Goal: Task Accomplishment & Management: Manage account settings

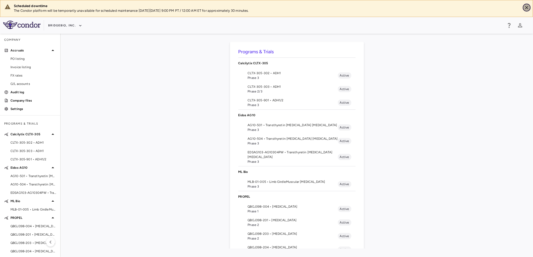
click at [528, 8] on icon "Close" at bounding box center [526, 7] width 5 height 5
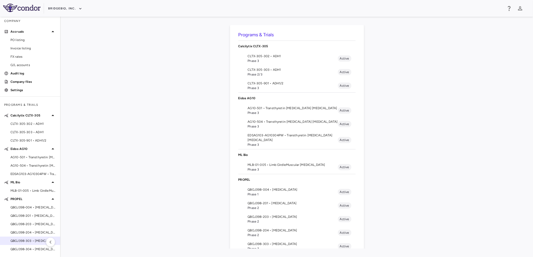
scroll to position [2, 0]
click at [30, 248] on span "QBGJ398-304 • [MEDICAL_DATA]" at bounding box center [33, 249] width 46 height 5
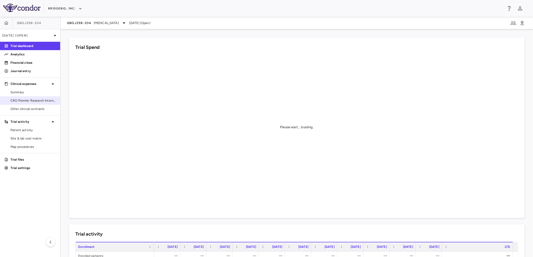
drag, startPoint x: 28, startPoint y: 103, endPoint x: 28, endPoint y: 99, distance: 4.2
click at [28, 103] on span "CRO Premier Research International LLC" at bounding box center [33, 100] width 46 height 5
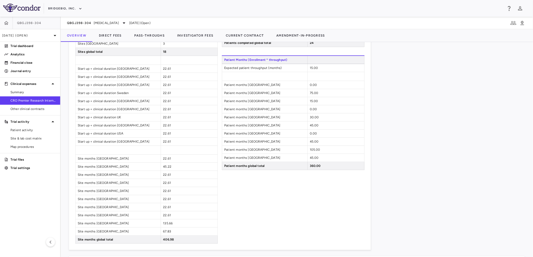
scroll to position [436, 0]
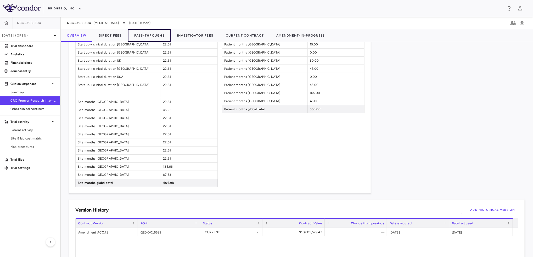
drag, startPoint x: 149, startPoint y: 36, endPoint x: 162, endPoint y: 59, distance: 26.6
click at [149, 36] on button "Pass-Throughs" at bounding box center [149, 35] width 43 height 13
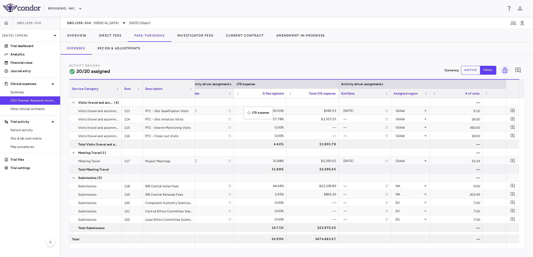
drag, startPoint x: 457, startPoint y: 86, endPoint x: 246, endPoint y: 110, distance: 212.1
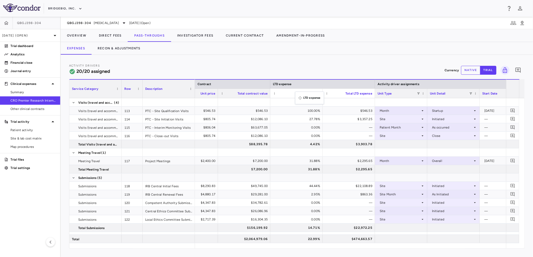
drag, startPoint x: 466, startPoint y: 85, endPoint x: 298, endPoint y: 95, distance: 168.4
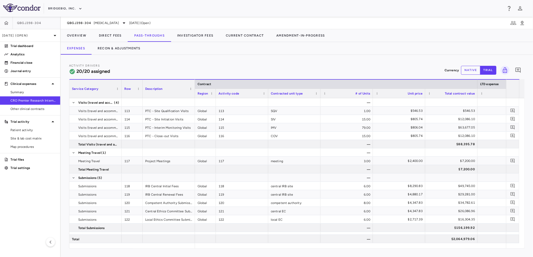
drag, startPoint x: 246, startPoint y: 97, endPoint x: 215, endPoint y: 95, distance: 31.4
click at [215, 95] on div at bounding box center [215, 93] width 2 height 9
click at [268, 96] on div "Contracted unit type" at bounding box center [294, 93] width 52 height 9
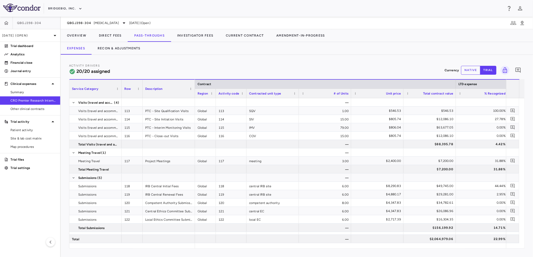
drag, startPoint x: 267, startPoint y: 96, endPoint x: 245, endPoint y: 96, distance: 21.7
click at [245, 96] on div at bounding box center [246, 93] width 2 height 9
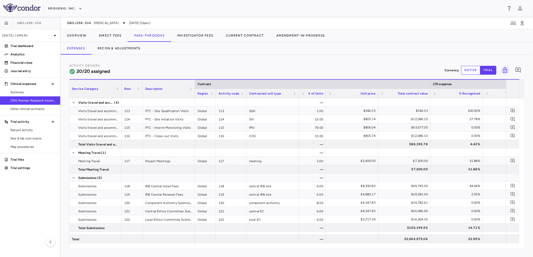
drag, startPoint x: 350, startPoint y: 96, endPoint x: 325, endPoint y: 96, distance: 25.4
click at [325, 96] on div at bounding box center [325, 93] width 2 height 9
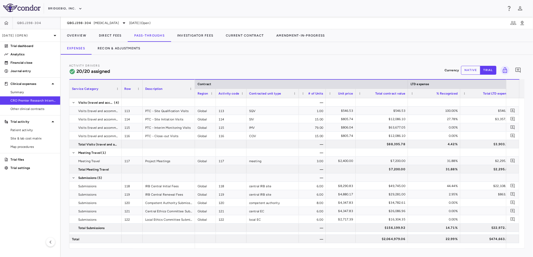
drag, startPoint x: 377, startPoint y: 96, endPoint x: 355, endPoint y: 96, distance: 22.5
click at [355, 96] on div at bounding box center [355, 93] width 2 height 9
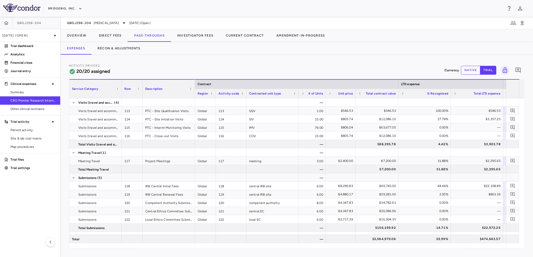
drag, startPoint x: 407, startPoint y: 95, endPoint x: 398, endPoint y: 96, distance: 9.4
click at [398, 96] on div at bounding box center [398, 93] width 2 height 9
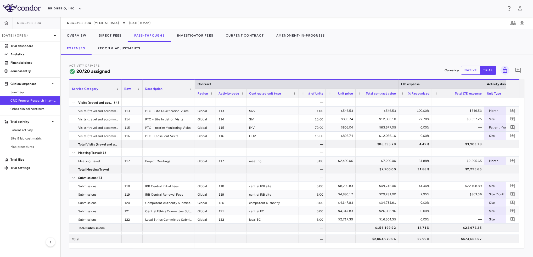
drag, startPoint x: 450, startPoint y: 96, endPoint x: 431, endPoint y: 96, distance: 18.8
click at [431, 96] on div at bounding box center [431, 93] width 2 height 9
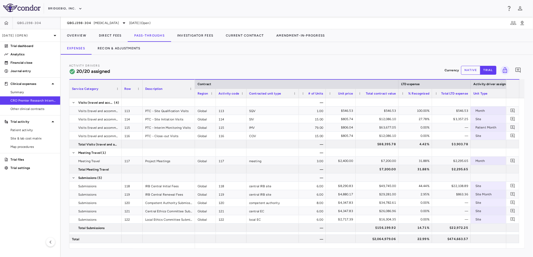
drag, startPoint x: 483, startPoint y: 96, endPoint x: 469, endPoint y: 96, distance: 13.6
click at [469, 96] on div at bounding box center [470, 93] width 2 height 9
drag, startPoint x: 142, startPoint y: 95, endPoint x: 139, endPoint y: 95, distance: 3.4
click at [139, 95] on div at bounding box center [139, 89] width 2 height 18
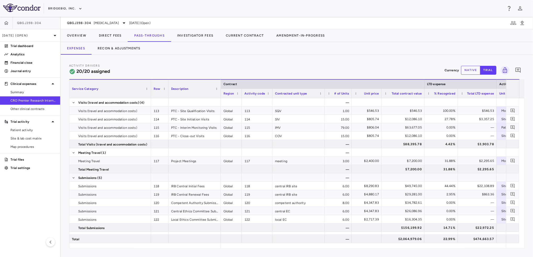
drag, startPoint x: 120, startPoint y: 95, endPoint x: 149, endPoint y: 96, distance: 29.3
click at [150, 96] on div at bounding box center [151, 89] width 2 height 18
click at [110, 37] on button "Direct Fees" at bounding box center [110, 35] width 35 height 13
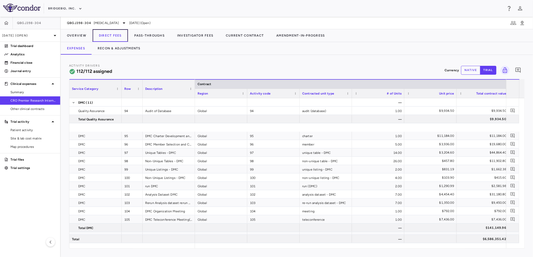
scroll to position [1185, 0]
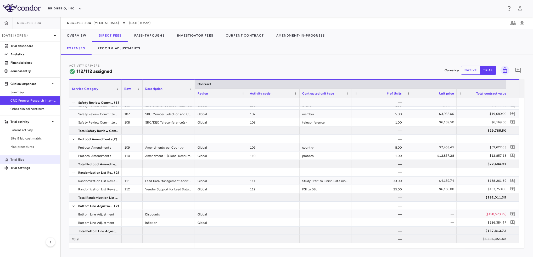
click at [40, 158] on p "Trial files" at bounding box center [33, 159] width 46 height 5
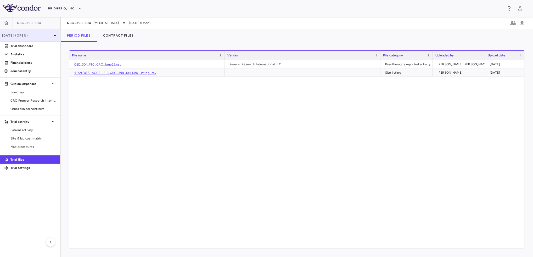
click at [46, 34] on p "[DATE] (Open)" at bounding box center [27, 35] width 50 height 5
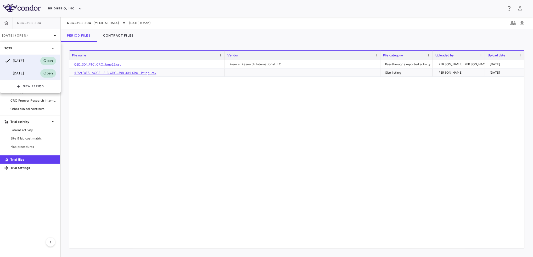
click at [22, 75] on div "[DATE]" at bounding box center [13, 73] width 19 height 6
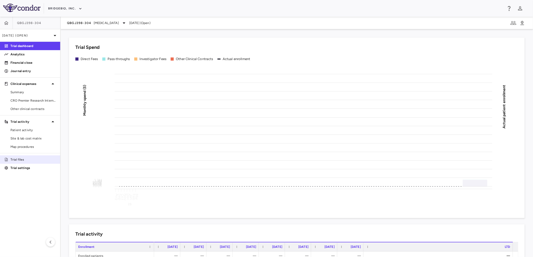
click at [38, 160] on p "Trial files" at bounding box center [33, 159] width 46 height 5
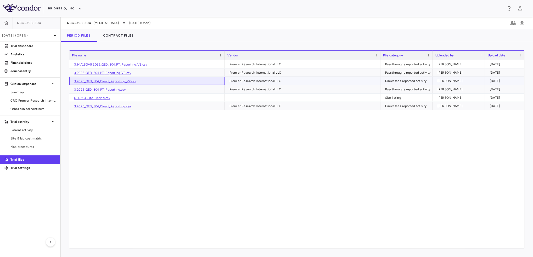
click at [116, 81] on link "3.2025_QED_304_Direct_Reporting_V2.csv" at bounding box center [105, 81] width 62 height 4
drag, startPoint x: 29, startPoint y: 102, endPoint x: 35, endPoint y: 99, distance: 6.2
click at [29, 102] on span "CRO Premier Research International LLC" at bounding box center [33, 100] width 46 height 5
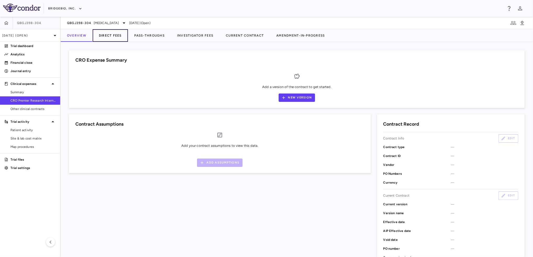
click at [107, 35] on button "Direct Fees" at bounding box center [110, 35] width 35 height 13
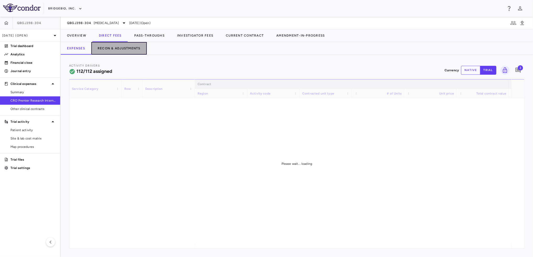
click at [124, 49] on button "Recon & Adjustments" at bounding box center [118, 48] width 55 height 13
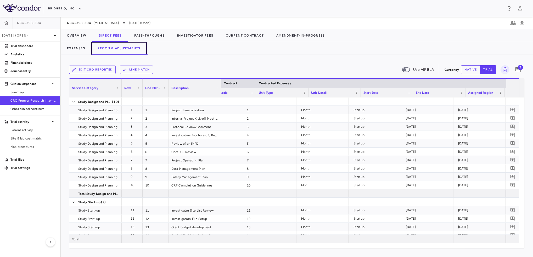
scroll to position [0, 70]
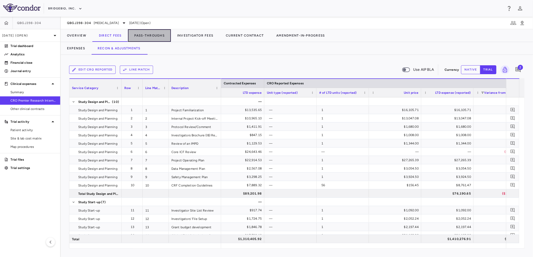
drag, startPoint x: 144, startPoint y: 36, endPoint x: 203, endPoint y: 55, distance: 61.7
click at [144, 36] on button "Pass-Throughs" at bounding box center [149, 35] width 43 height 13
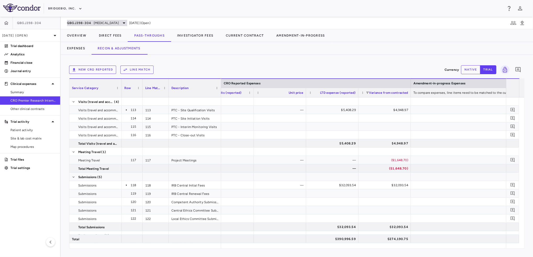
click at [103, 21] on span "[MEDICAL_DATA]" at bounding box center [106, 23] width 25 height 5
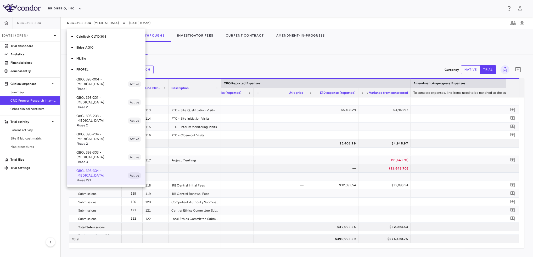
click at [201, 50] on div at bounding box center [266, 128] width 533 height 257
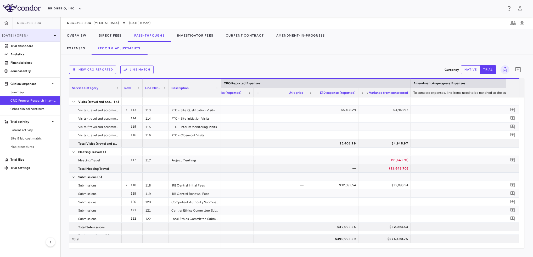
click at [46, 33] on p "Mar 2025 (Open)" at bounding box center [27, 35] width 50 height 5
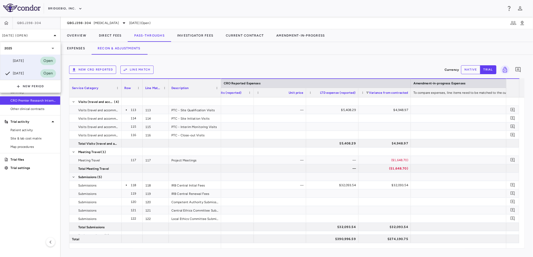
click at [24, 61] on div "[DATE]" at bounding box center [13, 61] width 19 height 6
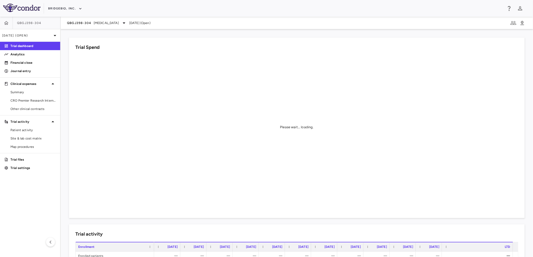
drag, startPoint x: 34, startPoint y: 102, endPoint x: 70, endPoint y: 87, distance: 39.0
click at [34, 102] on span "CRO Premier Research International LLC" at bounding box center [33, 100] width 46 height 5
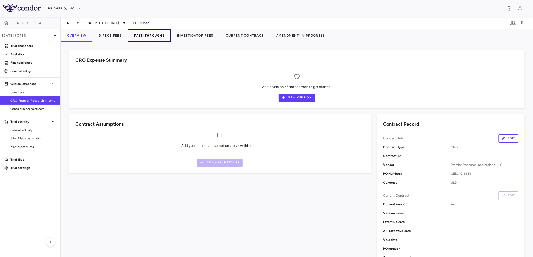
click at [150, 34] on button "Pass-Throughs" at bounding box center [149, 35] width 43 height 13
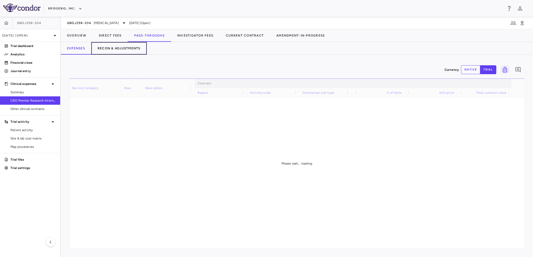
click at [131, 49] on button "Recon & Adjustments" at bounding box center [118, 48] width 55 height 13
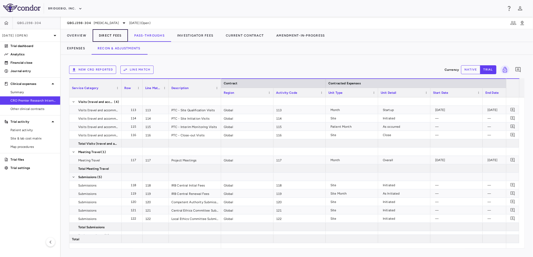
click at [105, 36] on button "Direct Fees" at bounding box center [110, 35] width 35 height 13
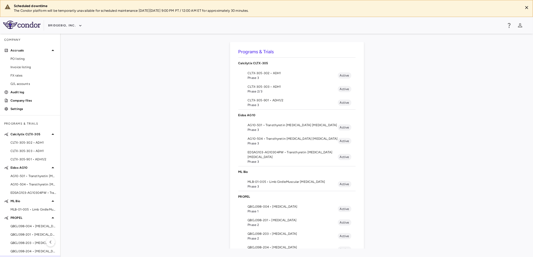
scroll to position [19, 0]
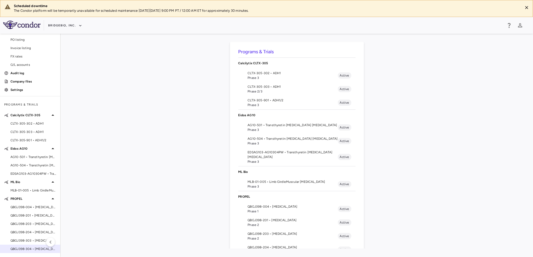
click at [22, 249] on span "QBGJ398-304 • [MEDICAL_DATA]" at bounding box center [33, 249] width 46 height 5
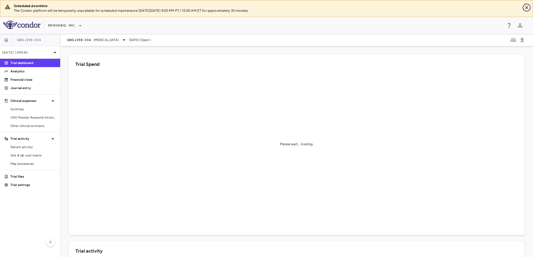
click at [525, 9] on icon "Close" at bounding box center [526, 7] width 5 height 5
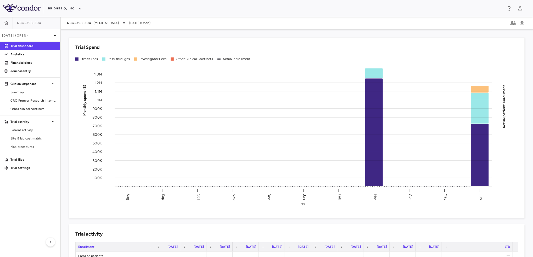
drag, startPoint x: 31, startPoint y: 101, endPoint x: 73, endPoint y: 83, distance: 46.1
click at [31, 101] on span "CRO Premier Research International LLC" at bounding box center [33, 100] width 46 height 5
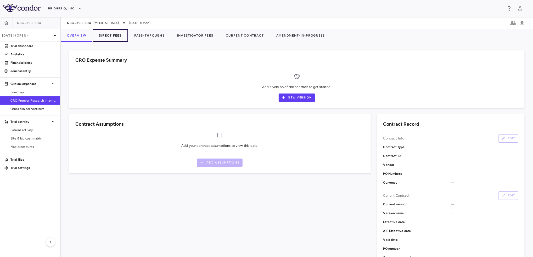
click at [115, 40] on button "Direct Fees" at bounding box center [110, 35] width 35 height 13
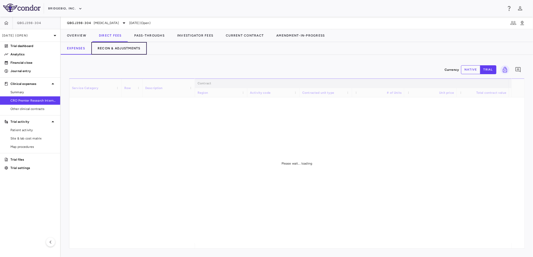
click at [116, 50] on button "Recon & Adjustments" at bounding box center [118, 48] width 55 height 13
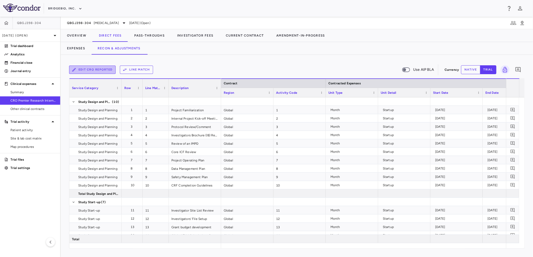
click at [100, 70] on button "Edit CRO reported" at bounding box center [92, 70] width 47 height 8
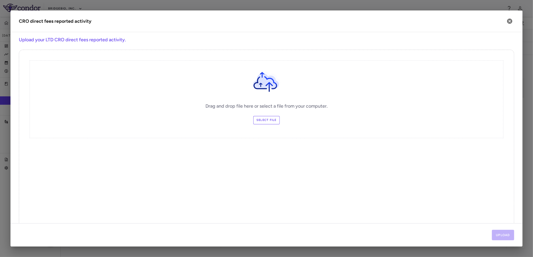
click at [262, 121] on label "Select file" at bounding box center [266, 120] width 26 height 8
click at [0, 0] on input "Select file" at bounding box center [0, 0] width 0 height 0
click at [506, 233] on button "Upload" at bounding box center [503, 235] width 22 height 10
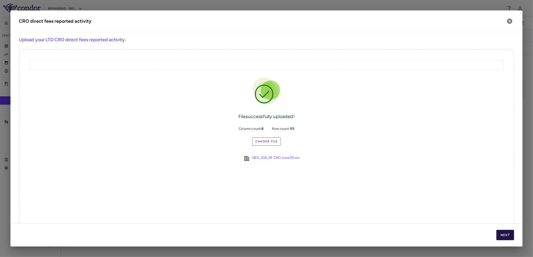
click at [503, 234] on button "Next" at bounding box center [505, 235] width 18 height 10
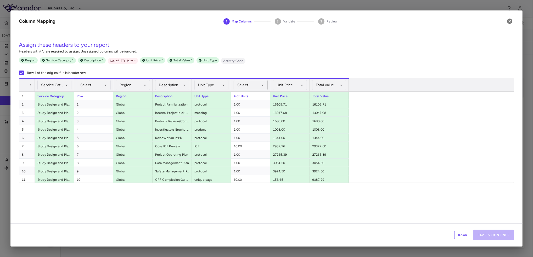
click at [249, 82] on body "Skip to sidebar Skip to main content BridgeBio, Inc. QBGJ398-304 [DATE] (Open) …" at bounding box center [266, 128] width 533 height 257
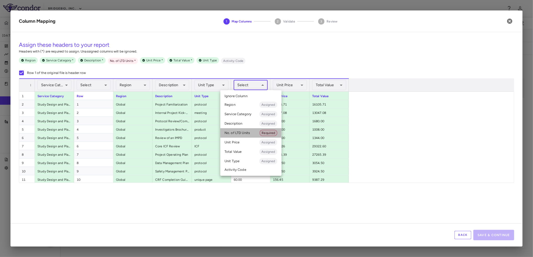
click at [238, 133] on li "No. of LTD Units Required" at bounding box center [250, 132] width 61 height 9
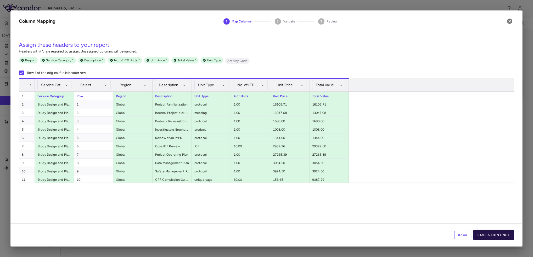
click at [491, 235] on button "Save & Continue" at bounding box center [493, 235] width 41 height 10
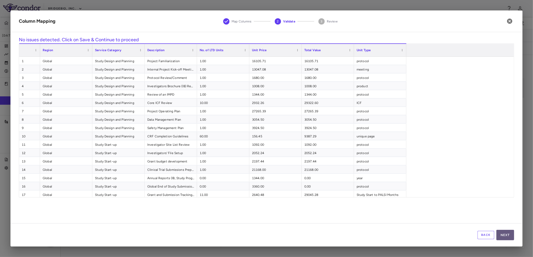
click at [511, 234] on button "Next" at bounding box center [505, 235] width 18 height 10
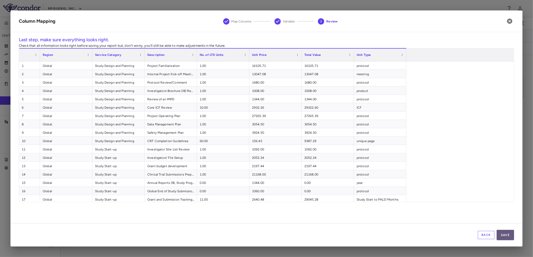
click at [509, 235] on button "Save" at bounding box center [505, 235] width 18 height 10
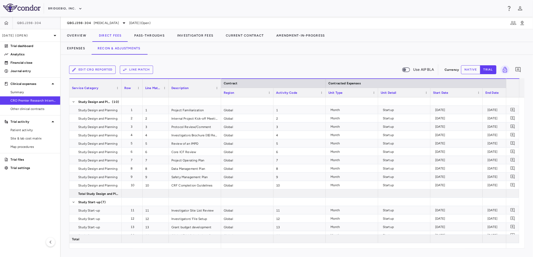
click at [137, 70] on button "Line Match" at bounding box center [136, 70] width 33 height 8
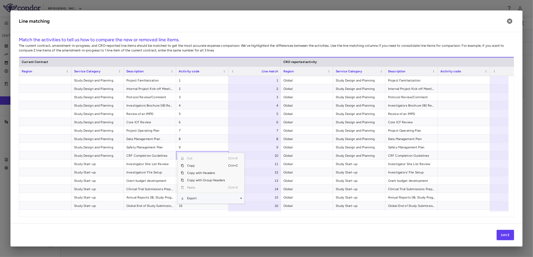
click at [197, 197] on span "Export" at bounding box center [206, 198] width 44 height 7
click at [262, 200] on span "CSV Export" at bounding box center [261, 200] width 25 height 7
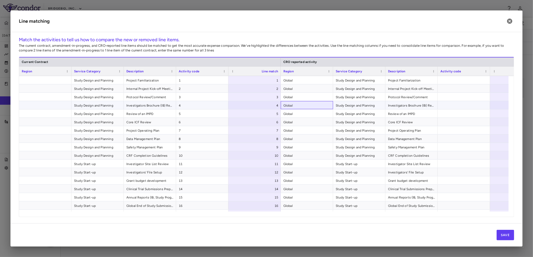
click at [325, 103] on span "Global" at bounding box center [306, 105] width 47 height 8
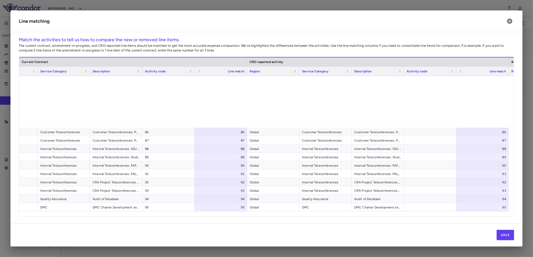
scroll to position [801, 0]
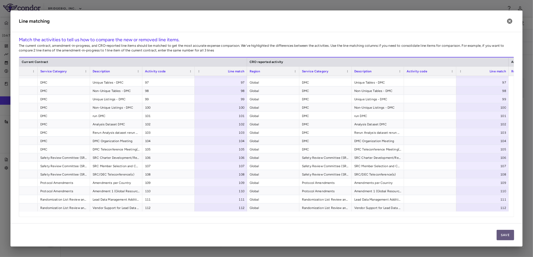
click at [506, 238] on button "Save" at bounding box center [505, 235] width 18 height 10
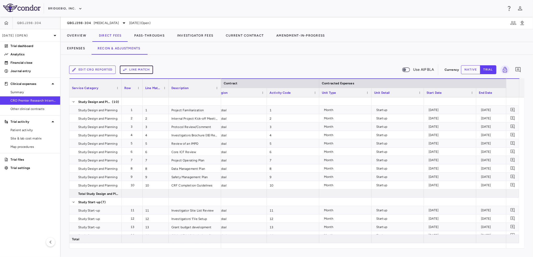
scroll to position [0, 44]
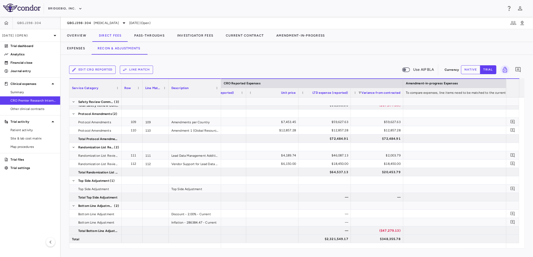
click at [474, 70] on button "native" at bounding box center [470, 69] width 19 height 9
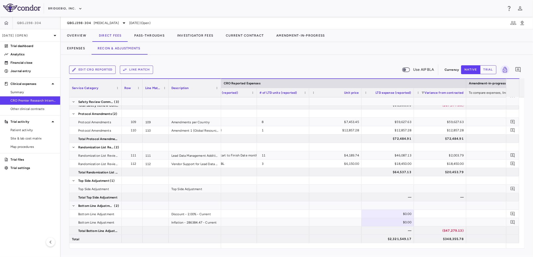
type button "native"
click at [378, 214] on div "$0.00" at bounding box center [388, 214] width 45 height 8
type input "*********"
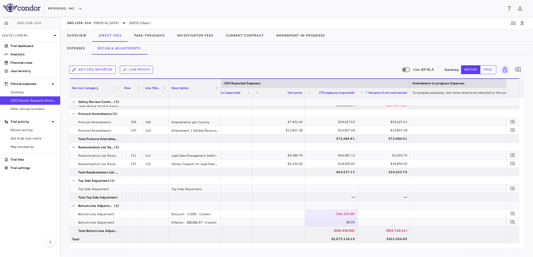
click at [366, 93] on span at bounding box center [366, 92] width 3 height 3
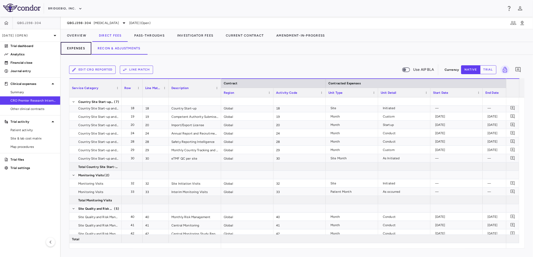
click at [76, 50] on button "Expenses" at bounding box center [76, 48] width 31 height 13
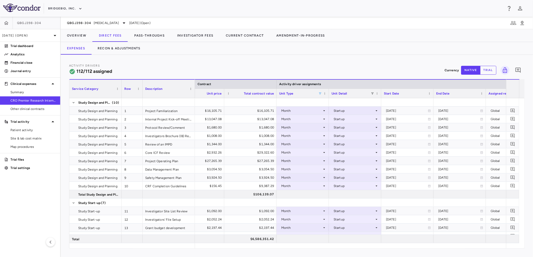
click at [320, 94] on span at bounding box center [319, 93] width 3 height 3
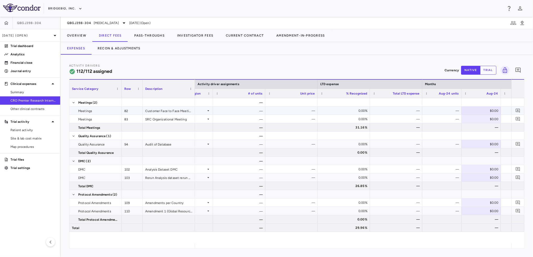
click at [432, 110] on div "—" at bounding box center [443, 111] width 32 height 8
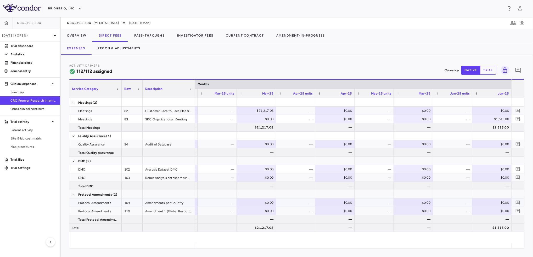
click at [299, 202] on div "—" at bounding box center [297, 203] width 32 height 8
click at [124, 43] on button "Recon & Adjustments" at bounding box center [118, 48] width 55 height 13
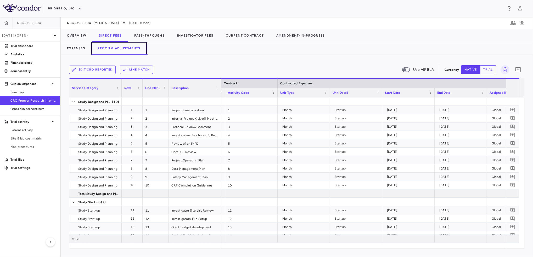
scroll to position [0, 101]
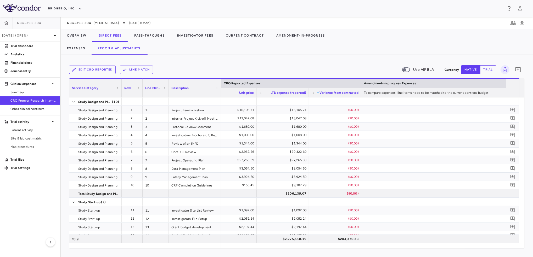
click at [317, 91] on span at bounding box center [317, 92] width 3 height 3
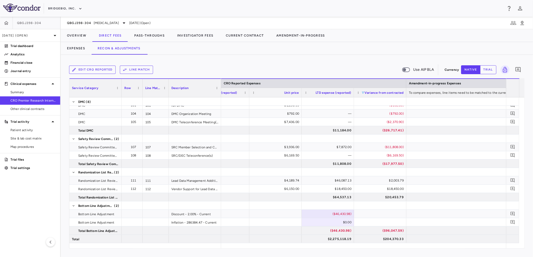
click at [362, 93] on span at bounding box center [362, 92] width 3 height 3
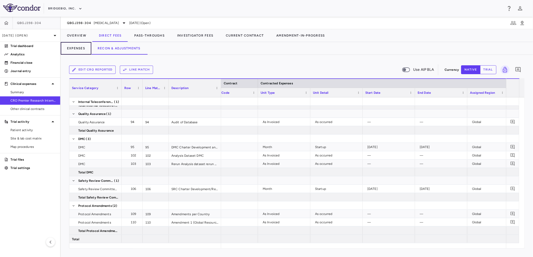
drag, startPoint x: 84, startPoint y: 48, endPoint x: 157, endPoint y: 53, distance: 72.6
click at [84, 48] on button "Expenses" at bounding box center [76, 48] width 31 height 13
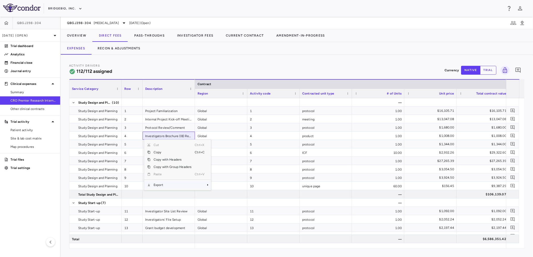
click at [186, 186] on span "Export" at bounding box center [172, 184] width 44 height 7
click at [227, 195] on span "Excel Export" at bounding box center [228, 194] width 25 height 7
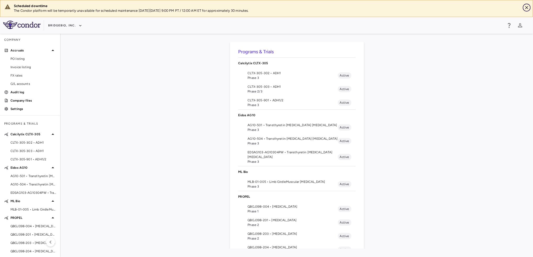
click at [526, 7] on icon "Close" at bounding box center [526, 7] width 5 height 5
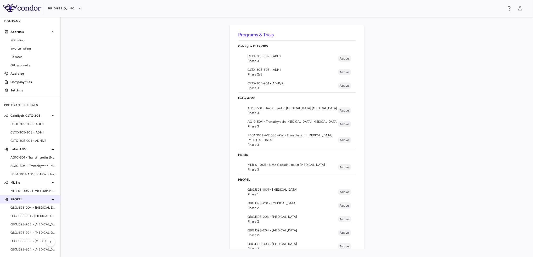
scroll to position [2, 0]
click at [30, 248] on span "QBGJ398-304 • [MEDICAL_DATA]" at bounding box center [33, 249] width 46 height 5
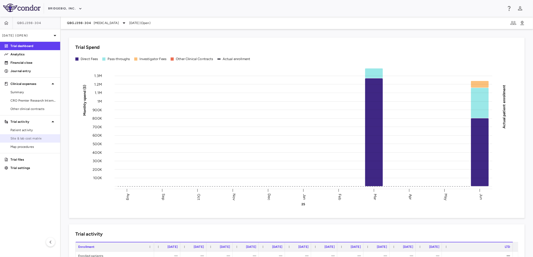
click at [36, 135] on link "Site & lab cost matrix" at bounding box center [30, 139] width 60 height 8
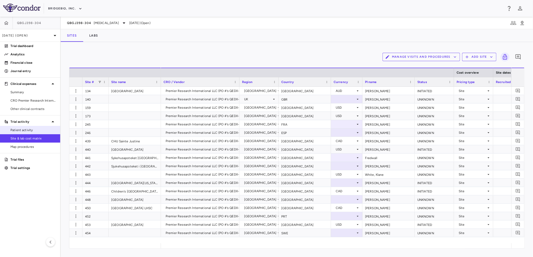
click at [31, 130] on span "Patient activity" at bounding box center [33, 130] width 46 height 5
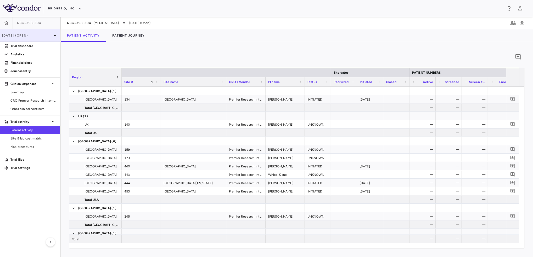
click at [47, 36] on p "[DATE] (Open)" at bounding box center [27, 35] width 50 height 5
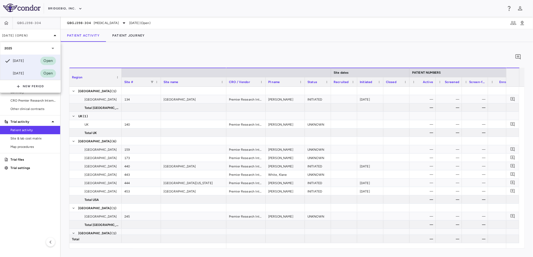
click at [24, 74] on div "[DATE]" at bounding box center [13, 73] width 19 height 6
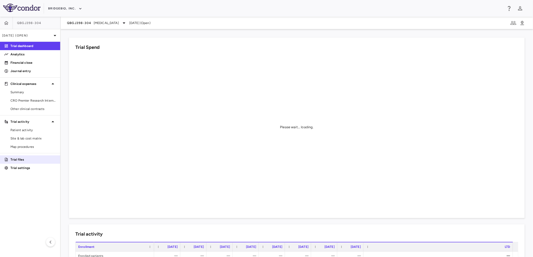
click at [27, 158] on p "Trial files" at bounding box center [33, 159] width 46 height 5
